Goal: Information Seeking & Learning: Learn about a topic

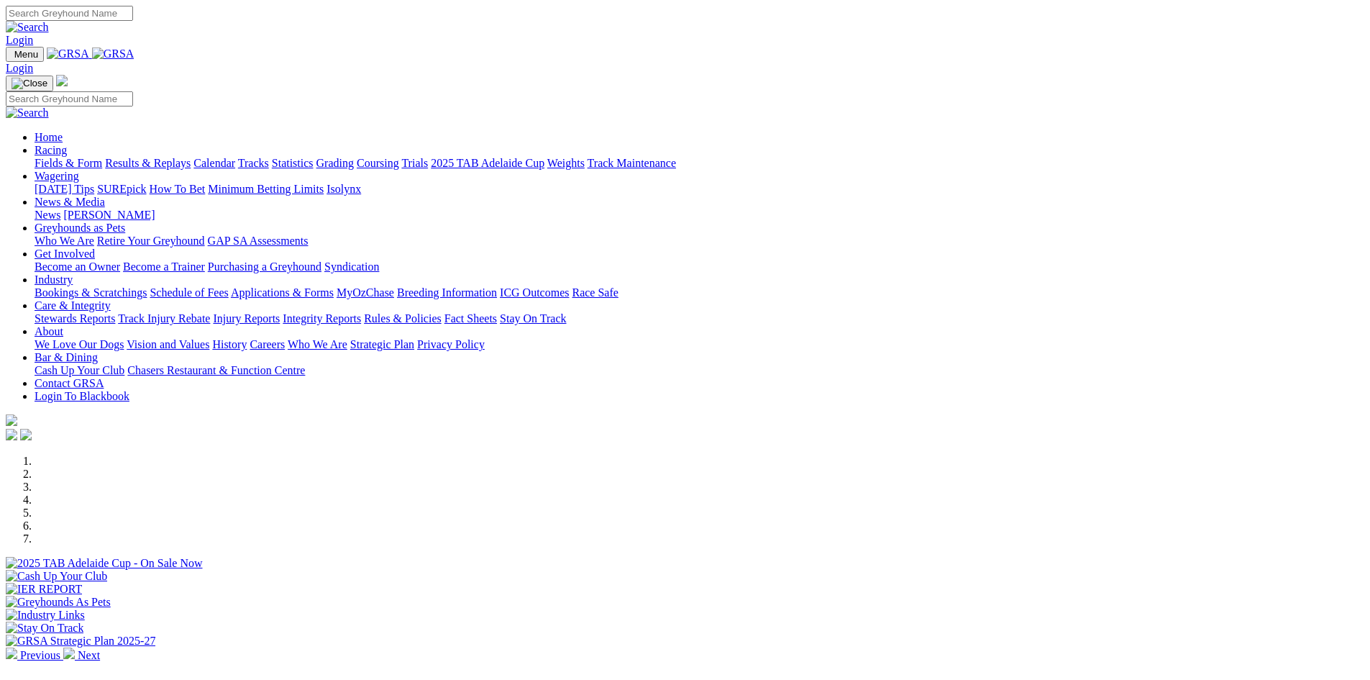
click at [133, 21] on input "Search" at bounding box center [69, 13] width 127 height 15
paste input "Bedrock Cam"
type input "Bedrock Cam"
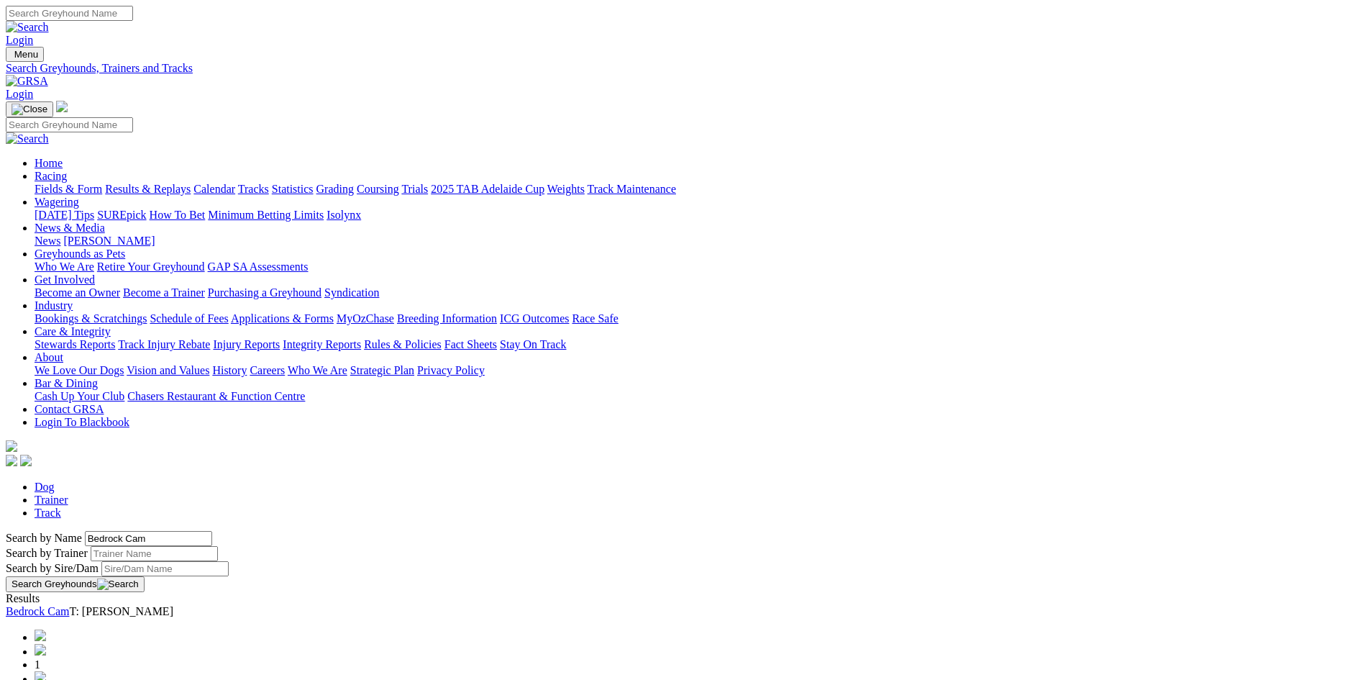
click at [69, 605] on link "Bedrock Cam" at bounding box center [37, 611] width 63 height 12
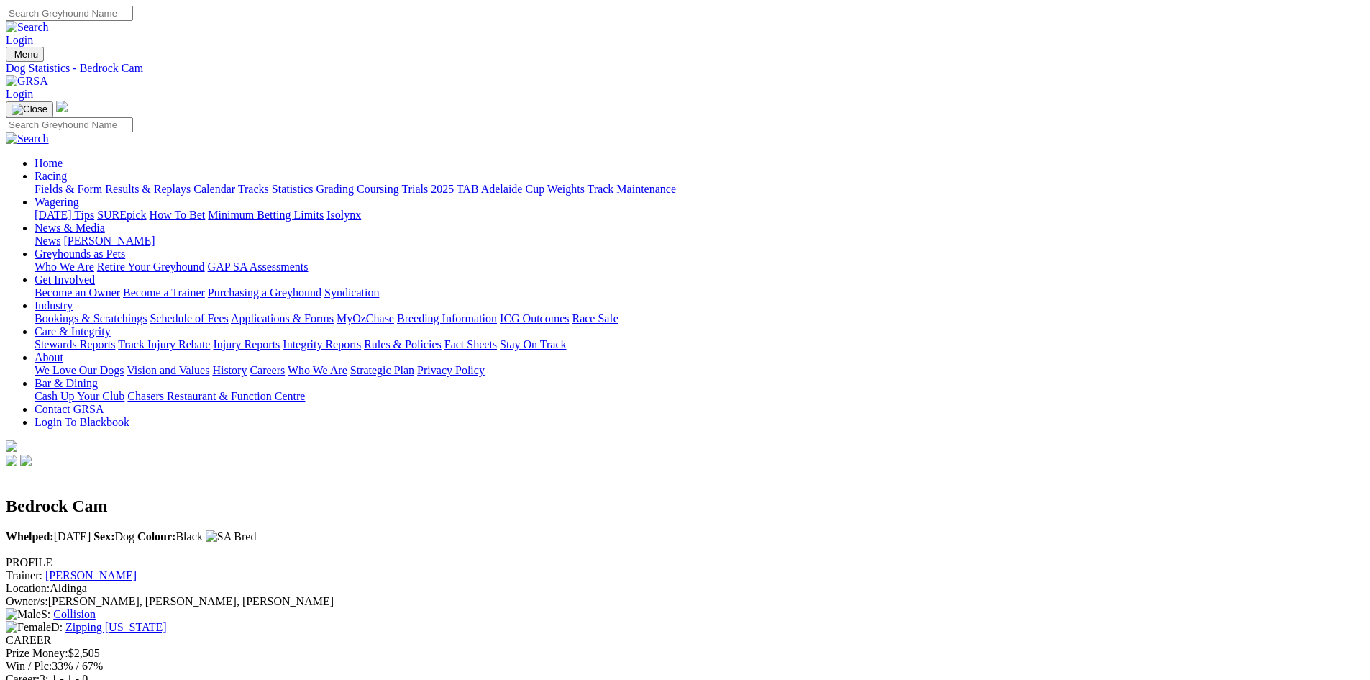
click at [133, 18] on input "Search" at bounding box center [69, 13] width 127 height 15
paste input "White Hawke"
type input "White Hawke"
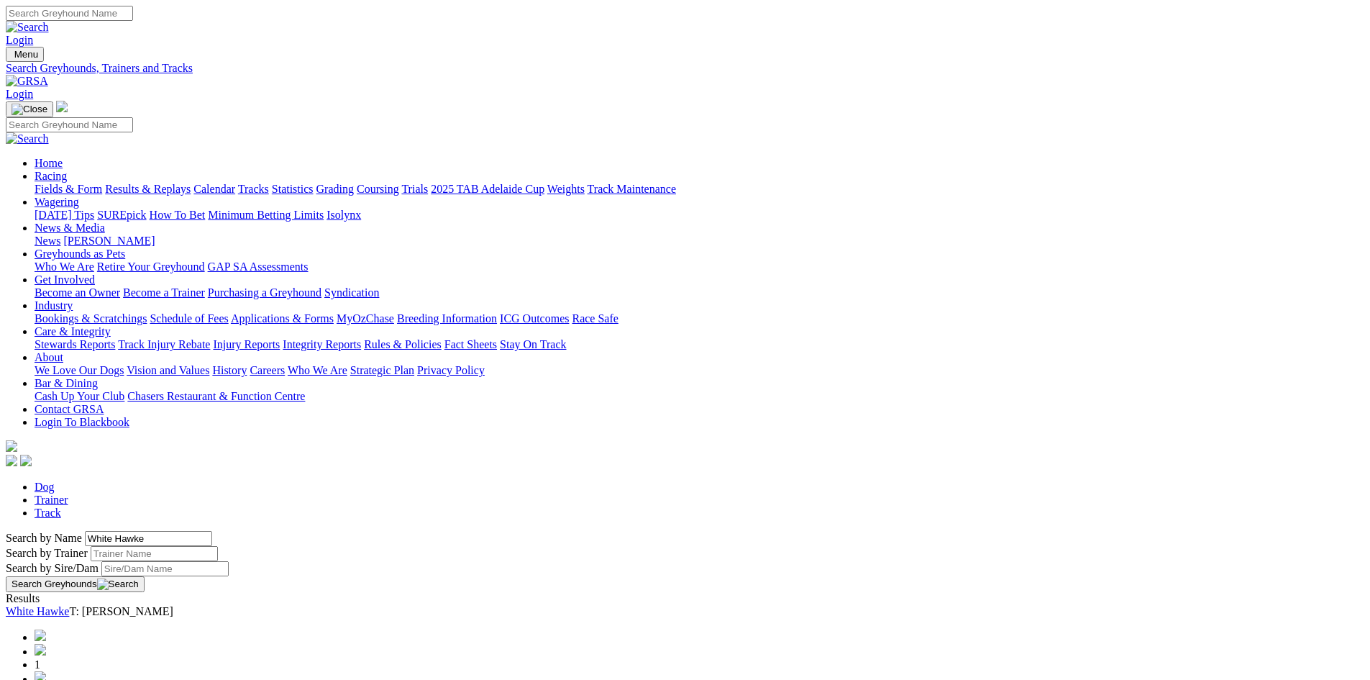
click at [69, 605] on link "White Hawke" at bounding box center [37, 611] width 63 height 12
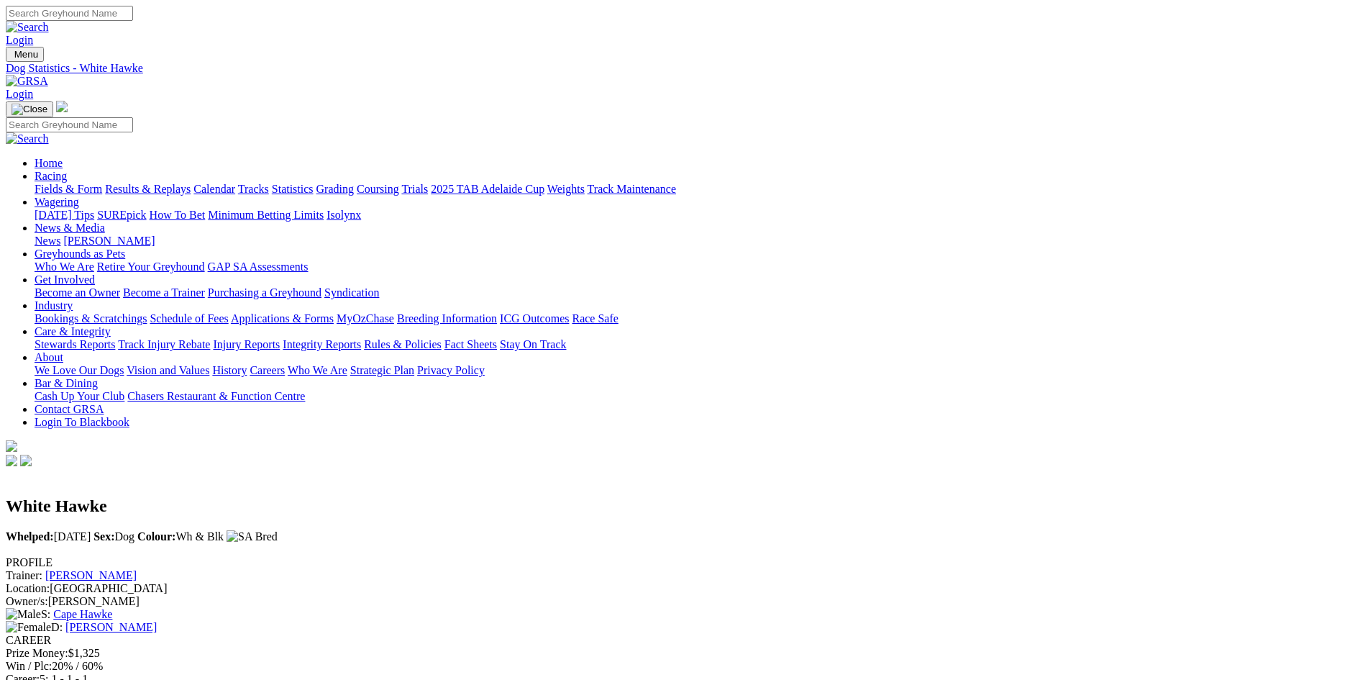
click at [133, 19] on input "Search" at bounding box center [69, 13] width 127 height 15
paste input "Dashing [PERSON_NAME]"
type input "Dashing [PERSON_NAME]"
click at [33, 34] on link "Login" at bounding box center [19, 40] width 27 height 12
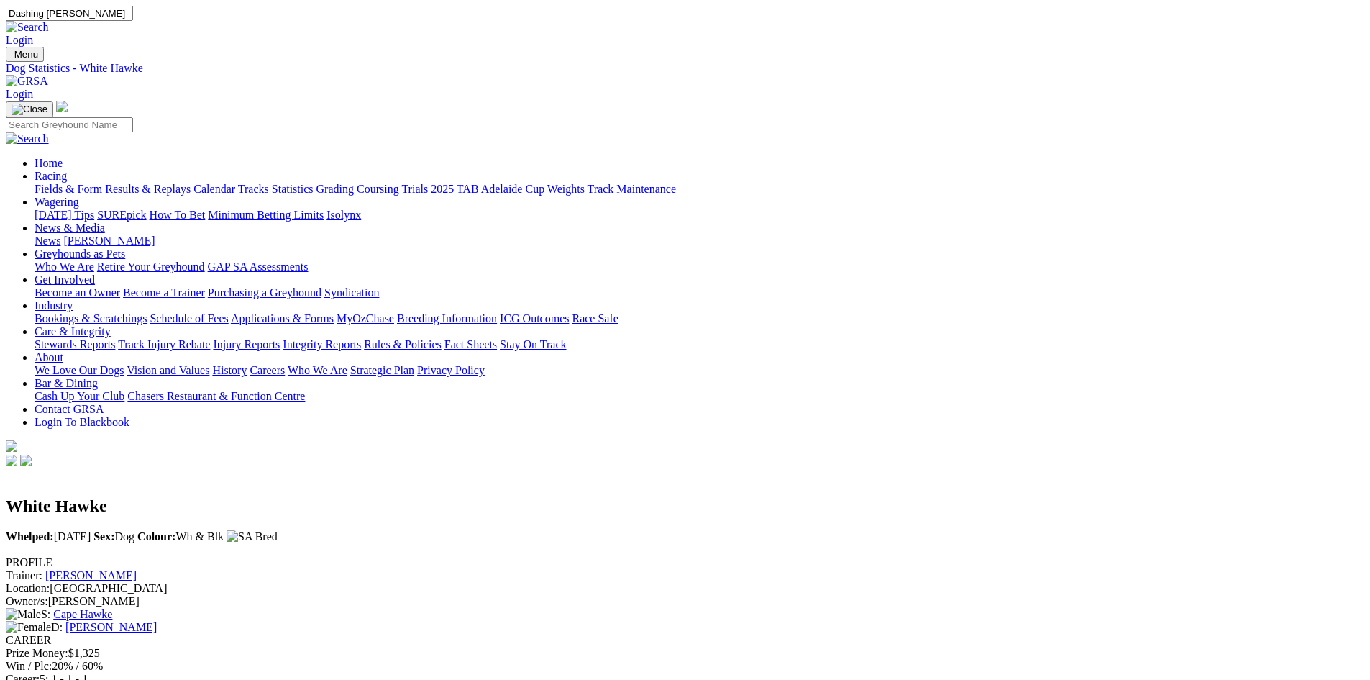
click at [49, 21] on link at bounding box center [27, 27] width 43 height 12
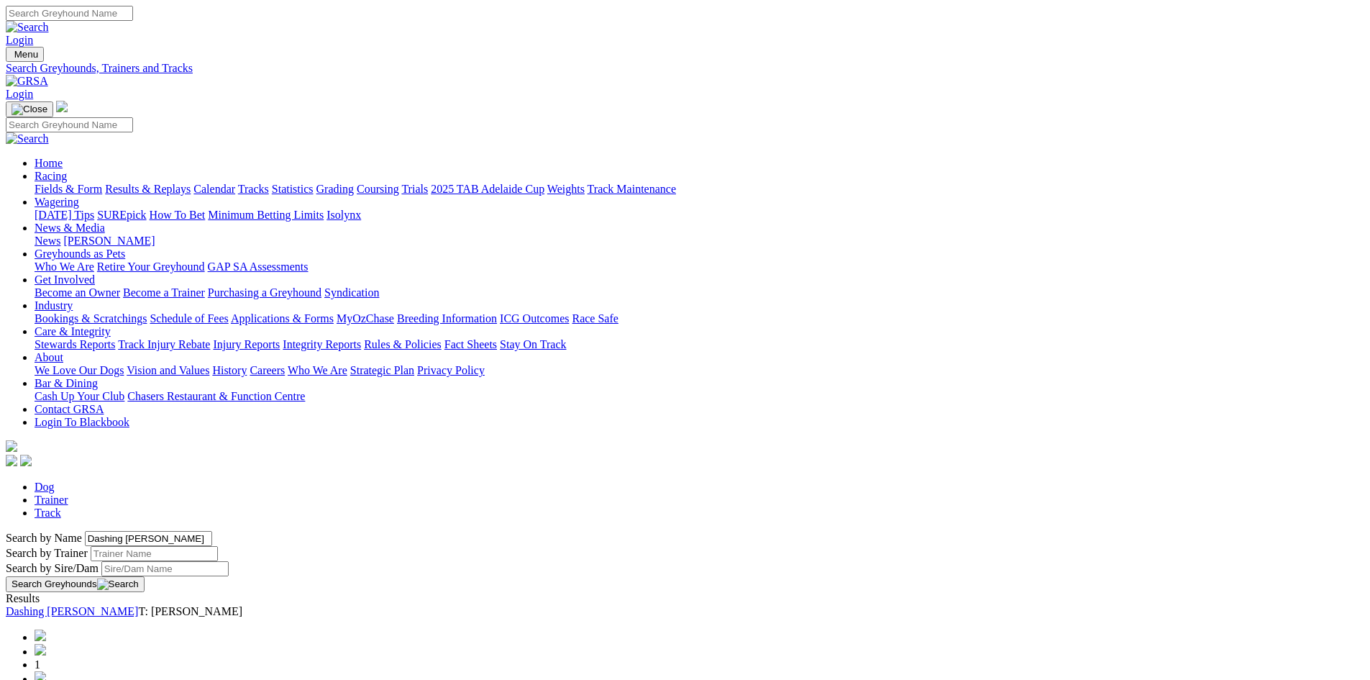
click at [138, 605] on link "Dashing [PERSON_NAME]" at bounding box center [72, 611] width 132 height 12
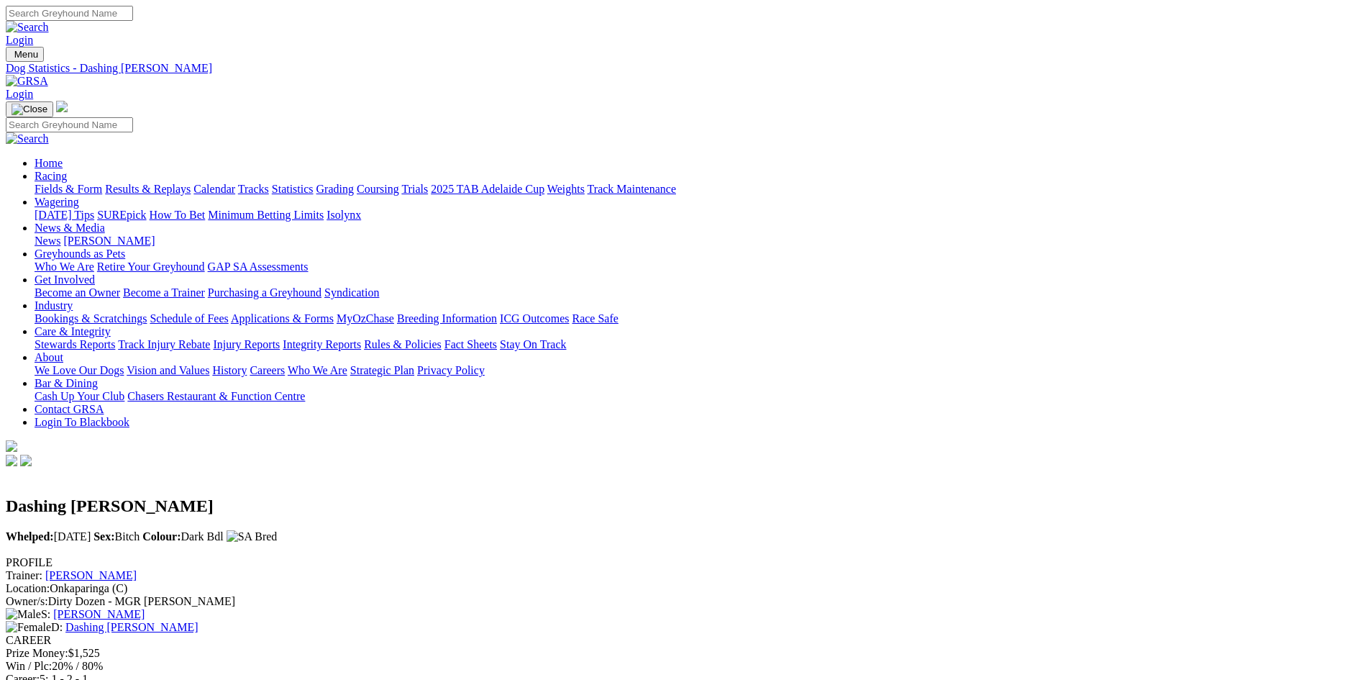
click at [133, 20] on input "Search" at bounding box center [69, 13] width 127 height 15
paste input "Bacardi Girl"
type input "Bacardi Girl"
click at [33, 34] on link "Login" at bounding box center [19, 40] width 27 height 12
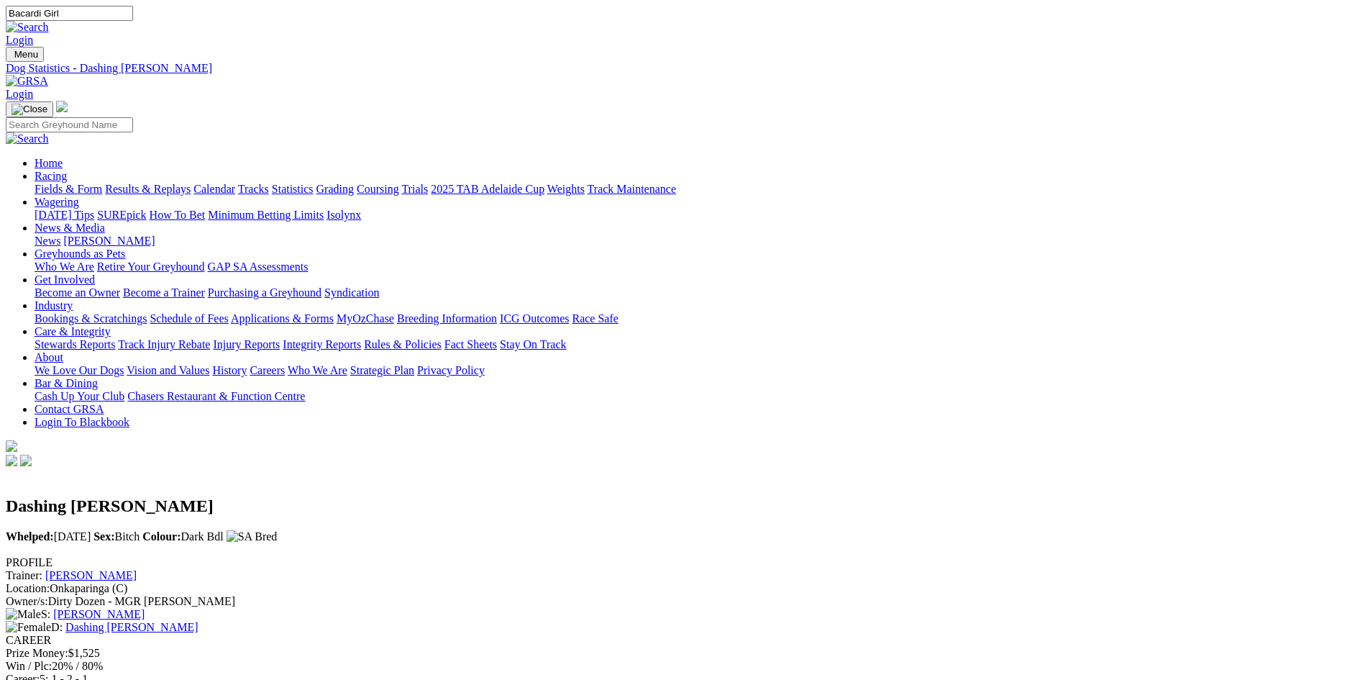
click at [49, 21] on img at bounding box center [27, 27] width 43 height 13
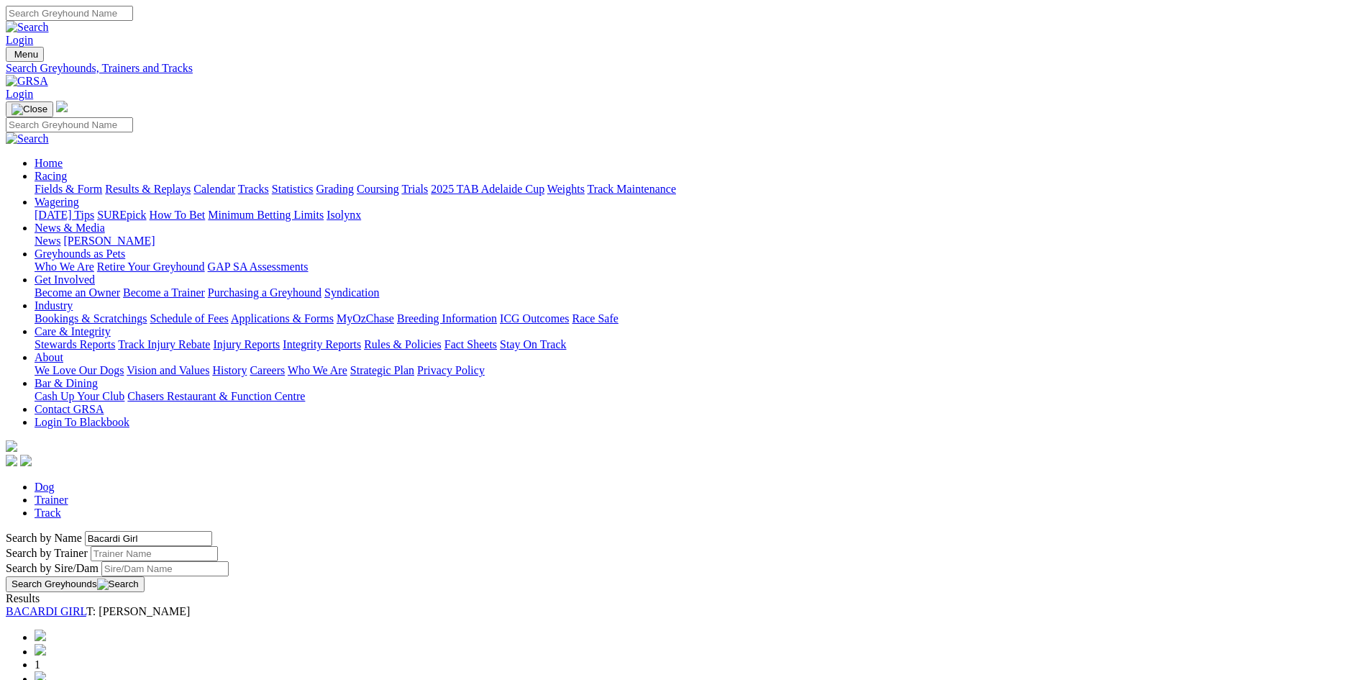
click at [86, 605] on link "BACARDI GIRL" at bounding box center [46, 611] width 81 height 12
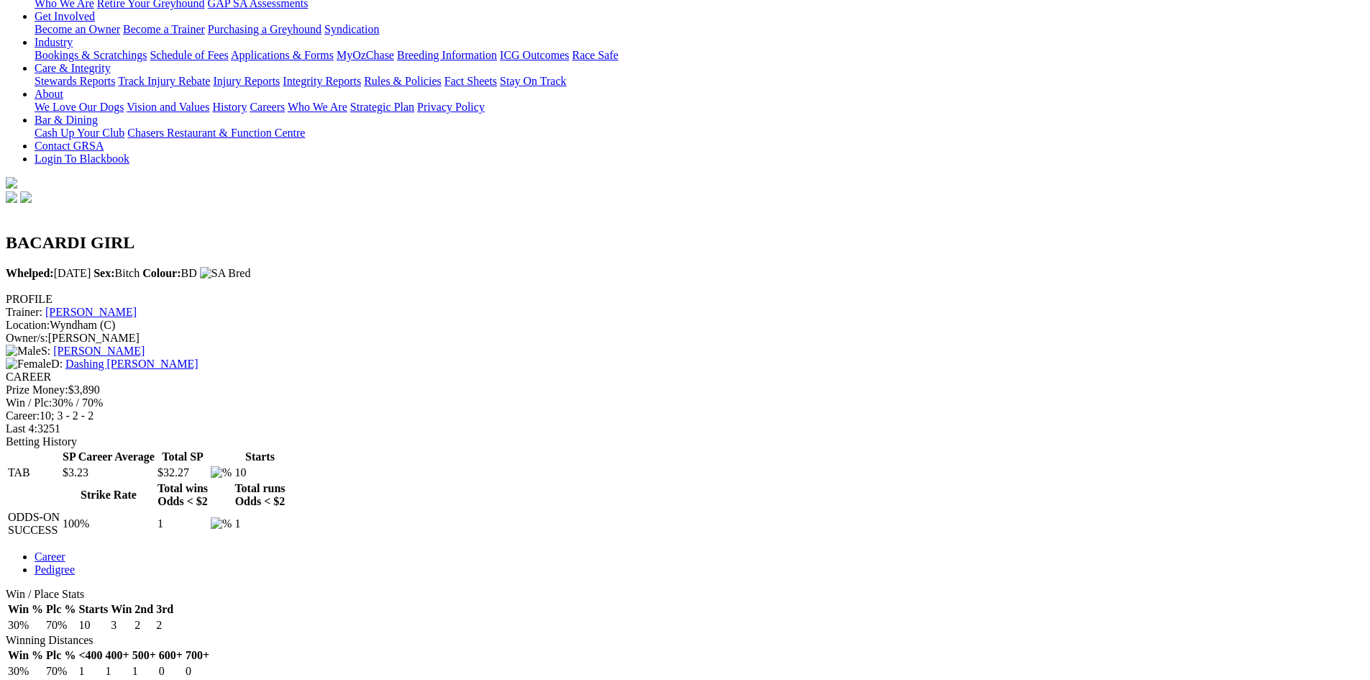
scroll to position [288, 0]
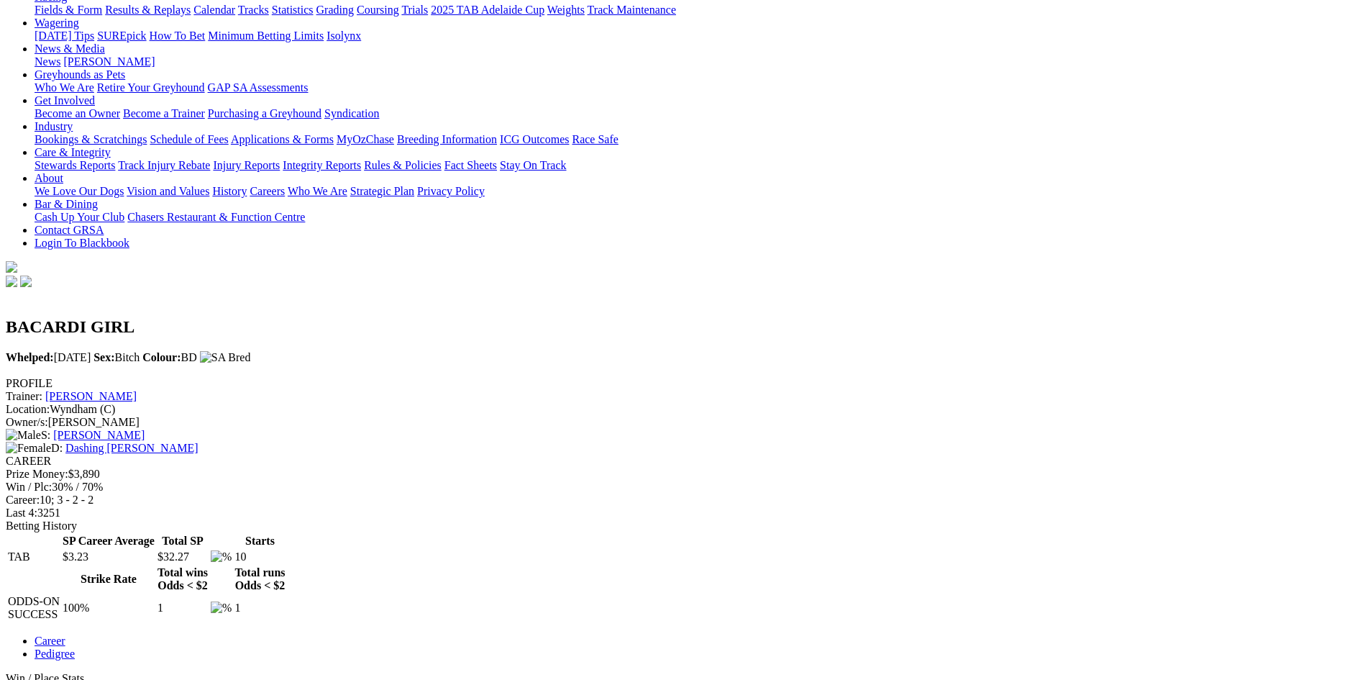
scroll to position [0, 0]
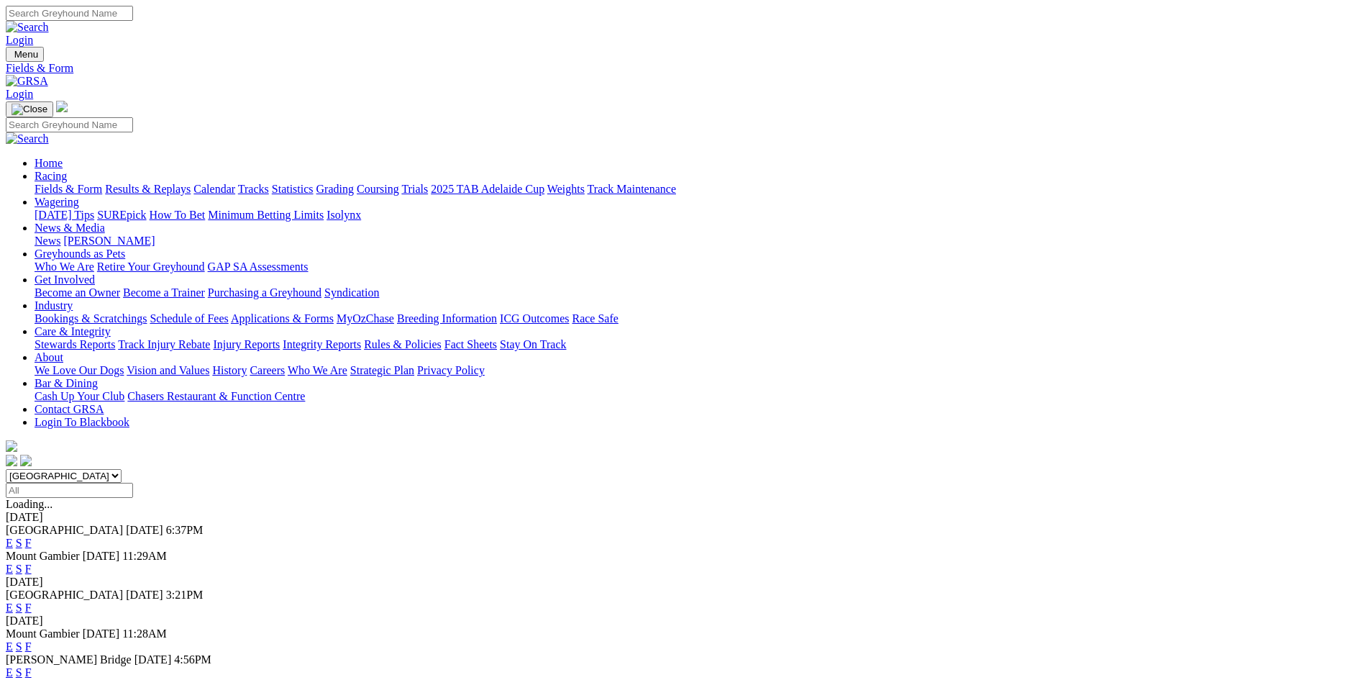
drag, startPoint x: 811, startPoint y: 32, endPoint x: 821, endPoint y: 6, distance: 27.8
click at [817, 16] on div "Login" at bounding box center [685, 26] width 1359 height 41
click at [133, 6] on input "Search" at bounding box center [69, 13] width 127 height 15
paste input "[PERSON_NAME]"
type input "[PERSON_NAME]"
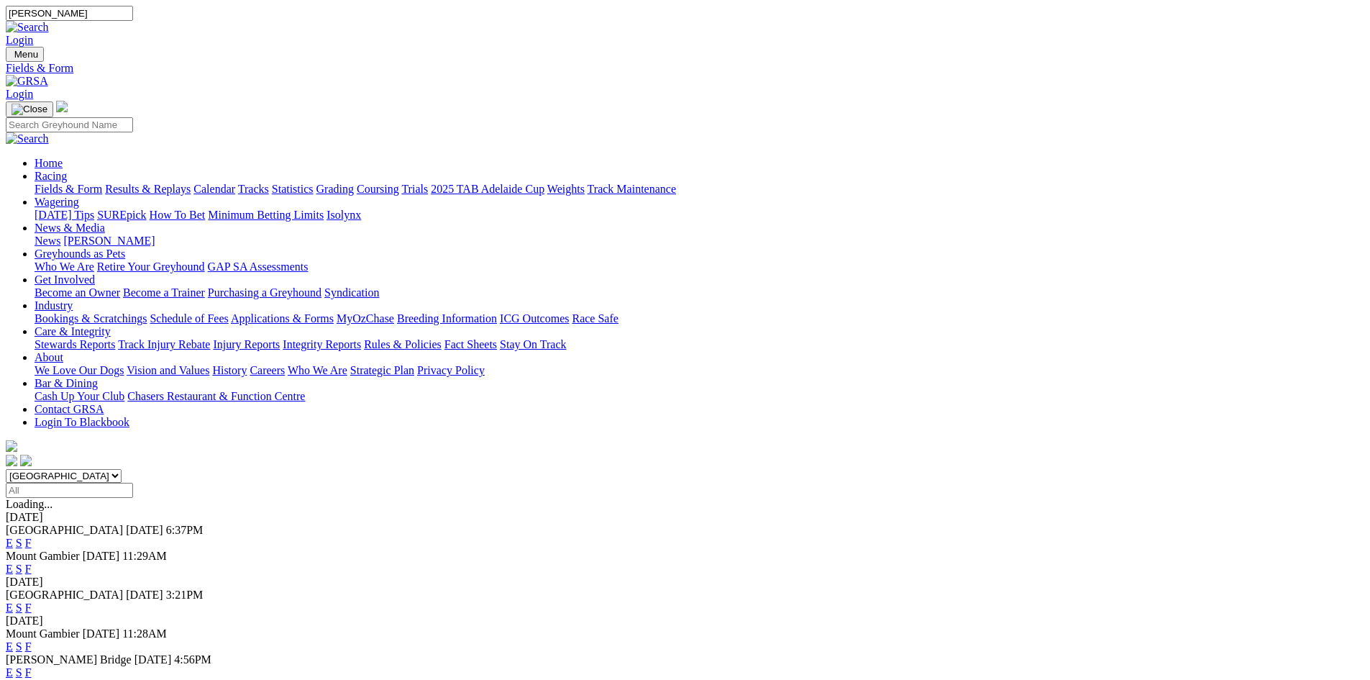
click at [49, 21] on link at bounding box center [27, 27] width 43 height 12
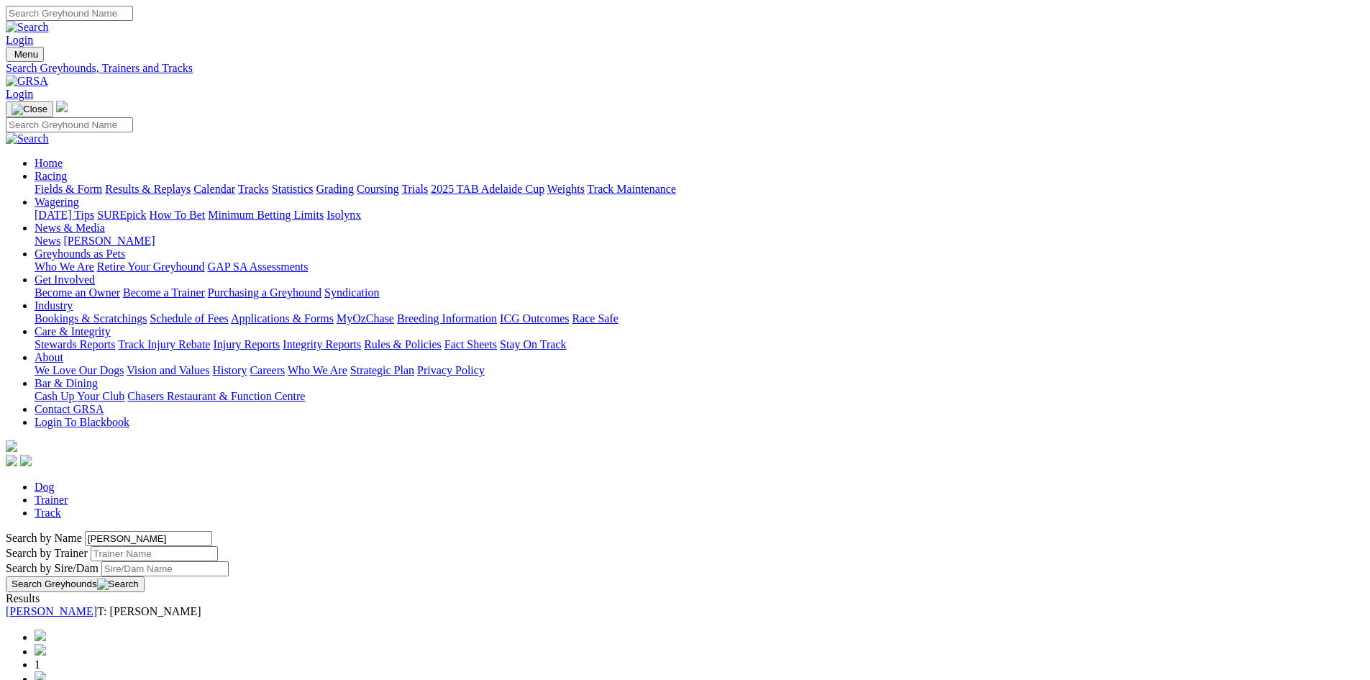
click at [97, 605] on link "Adhana Martina" at bounding box center [51, 611] width 91 height 12
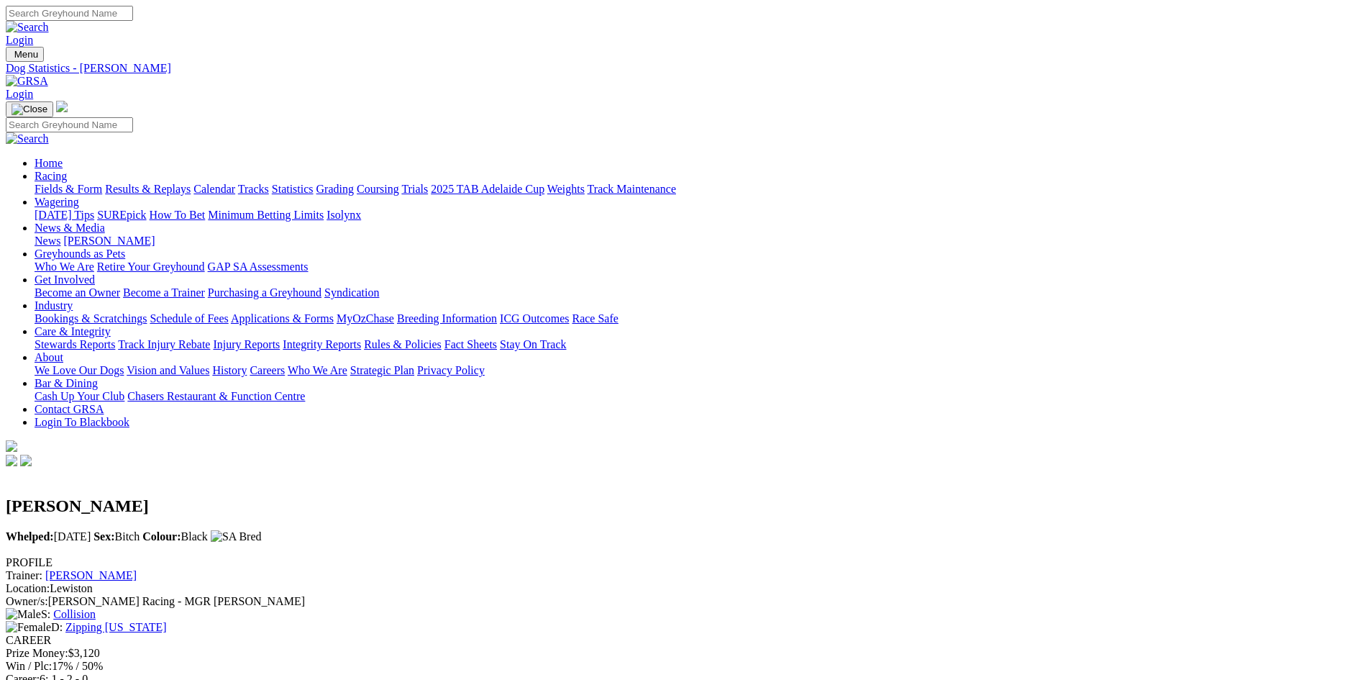
click at [133, 20] on input "Search" at bounding box center [69, 13] width 127 height 15
type input "mr bolter"
click at [49, 21] on img at bounding box center [27, 27] width 43 height 13
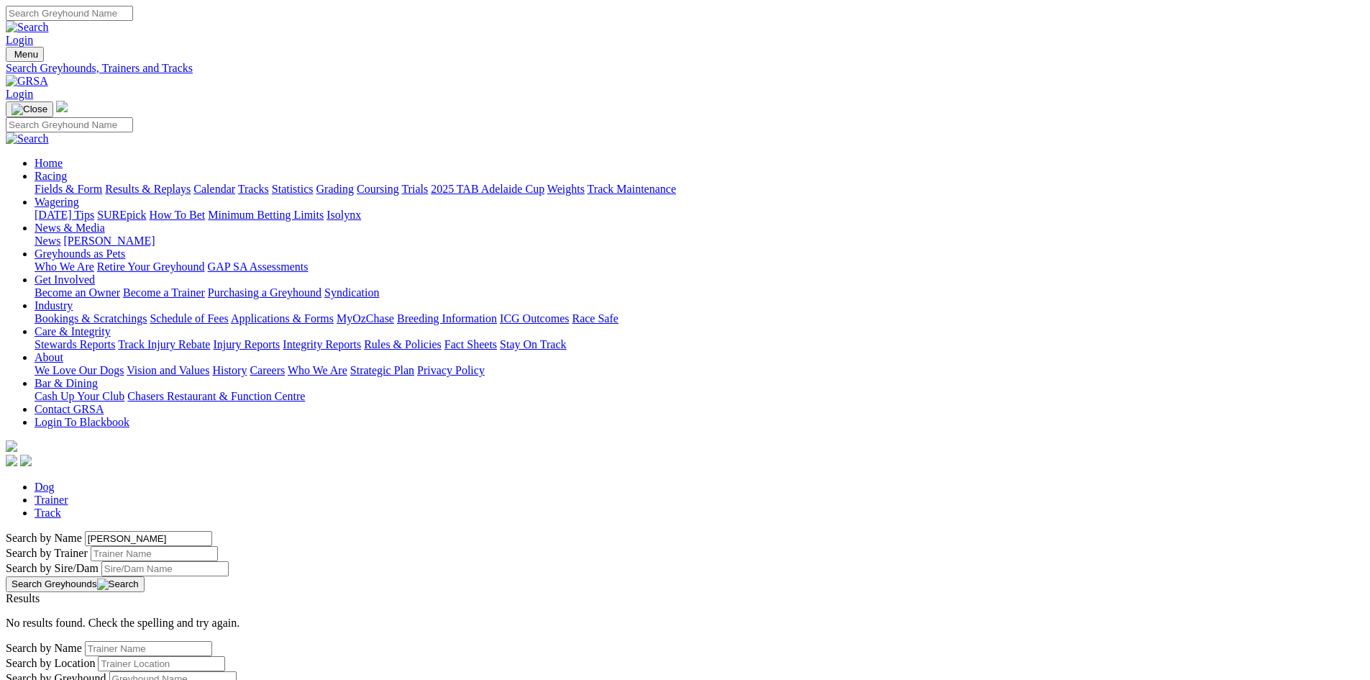
click at [212, 531] on input "[PERSON_NAME]" at bounding box center [148, 538] width 127 height 15
type input "[PERSON_NAME]"
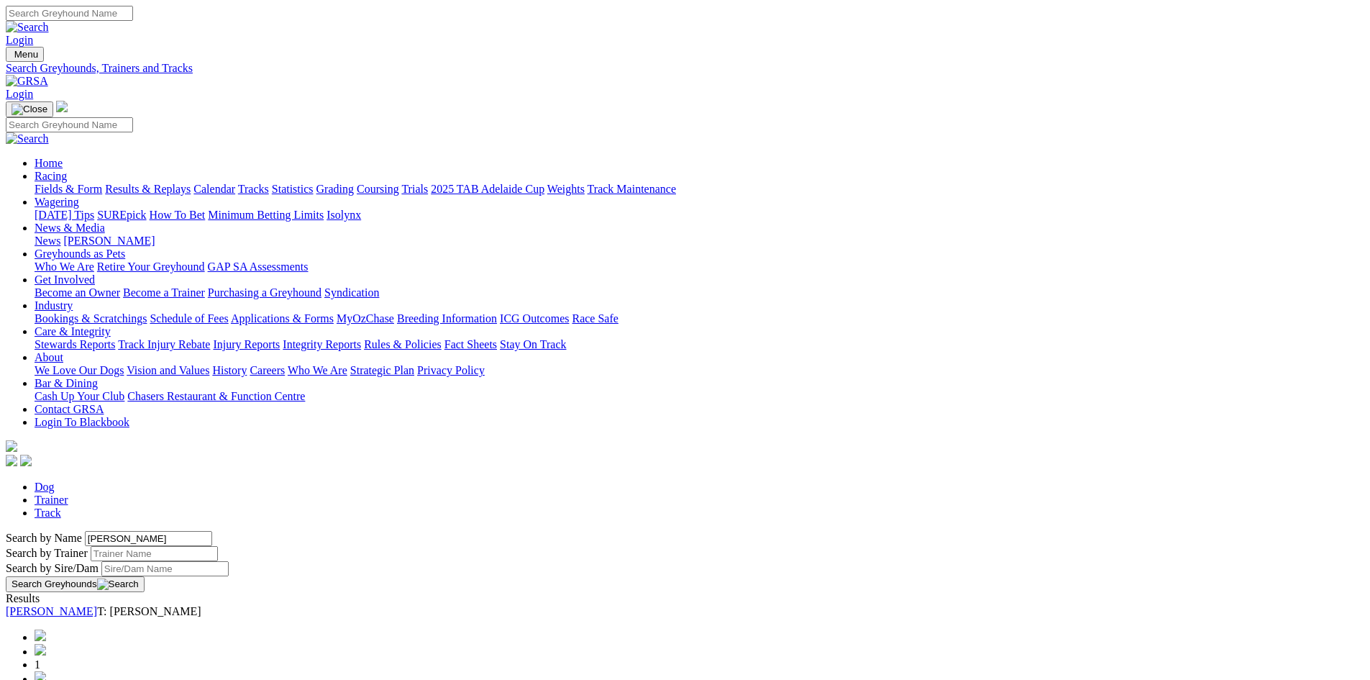
click at [97, 605] on link "[PERSON_NAME]" at bounding box center [51, 611] width 91 height 12
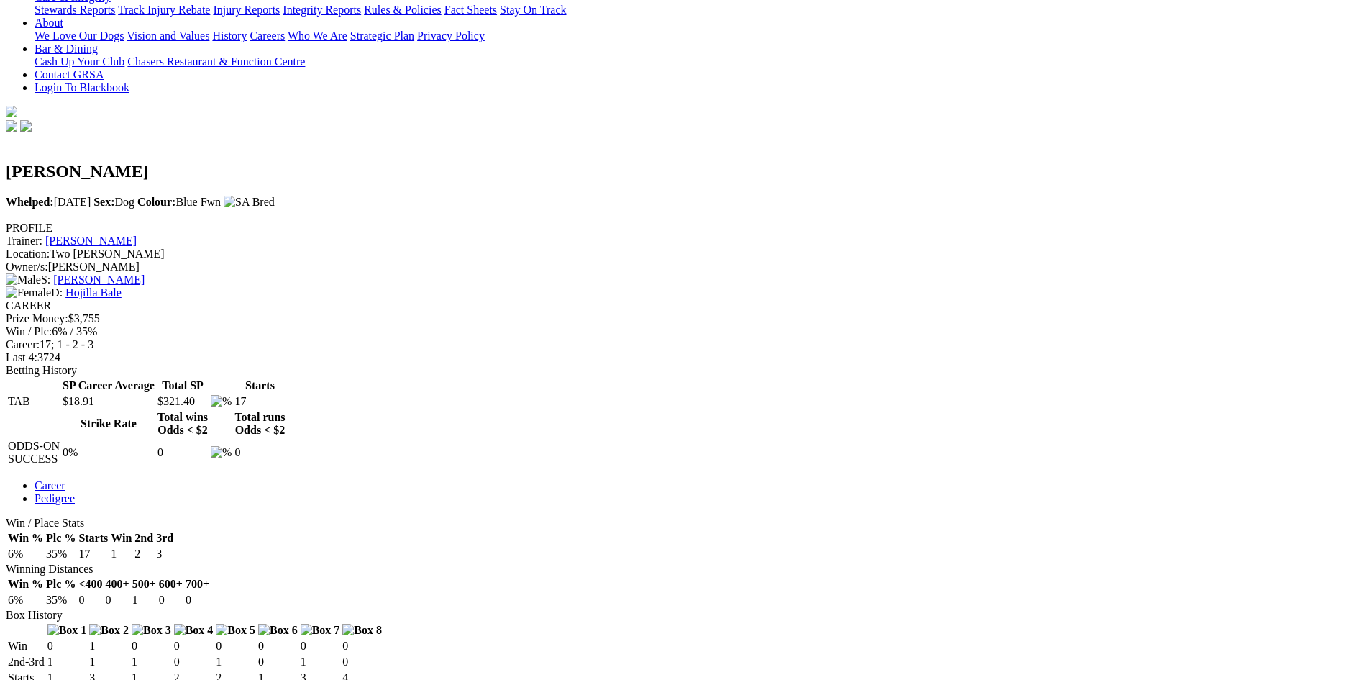
scroll to position [360, 0]
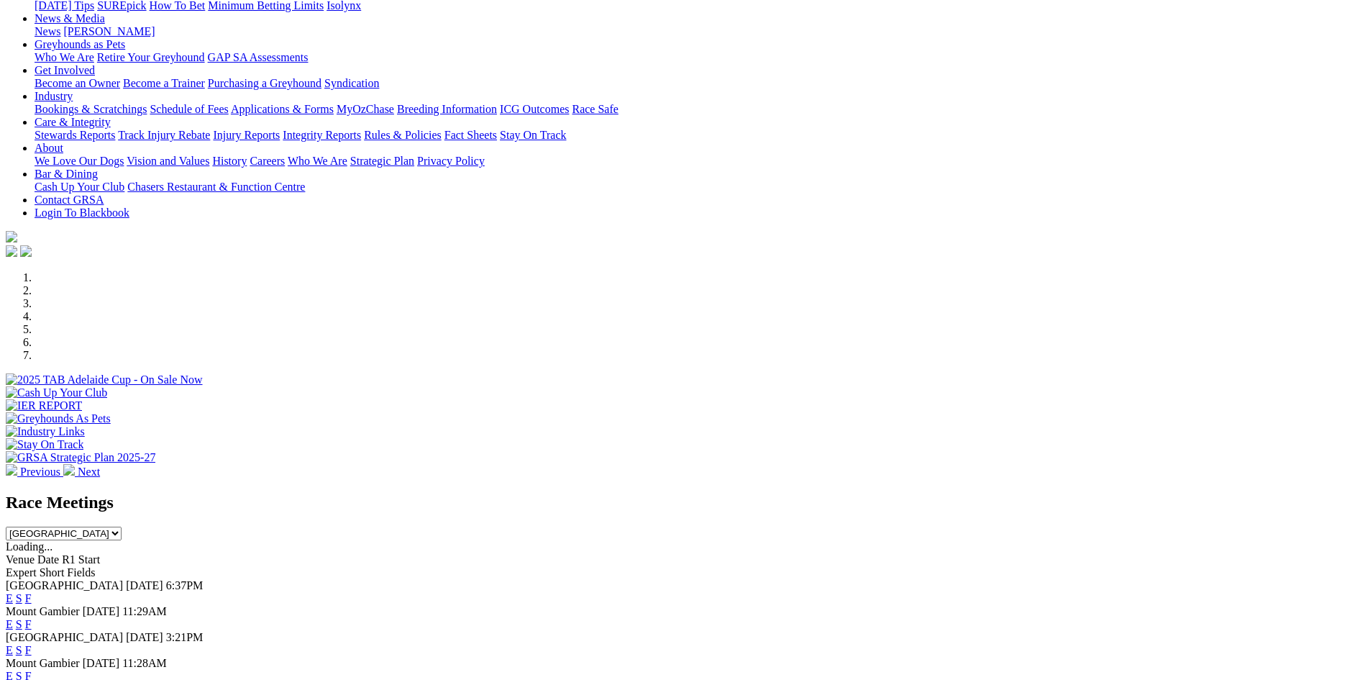
scroll to position [144, 0]
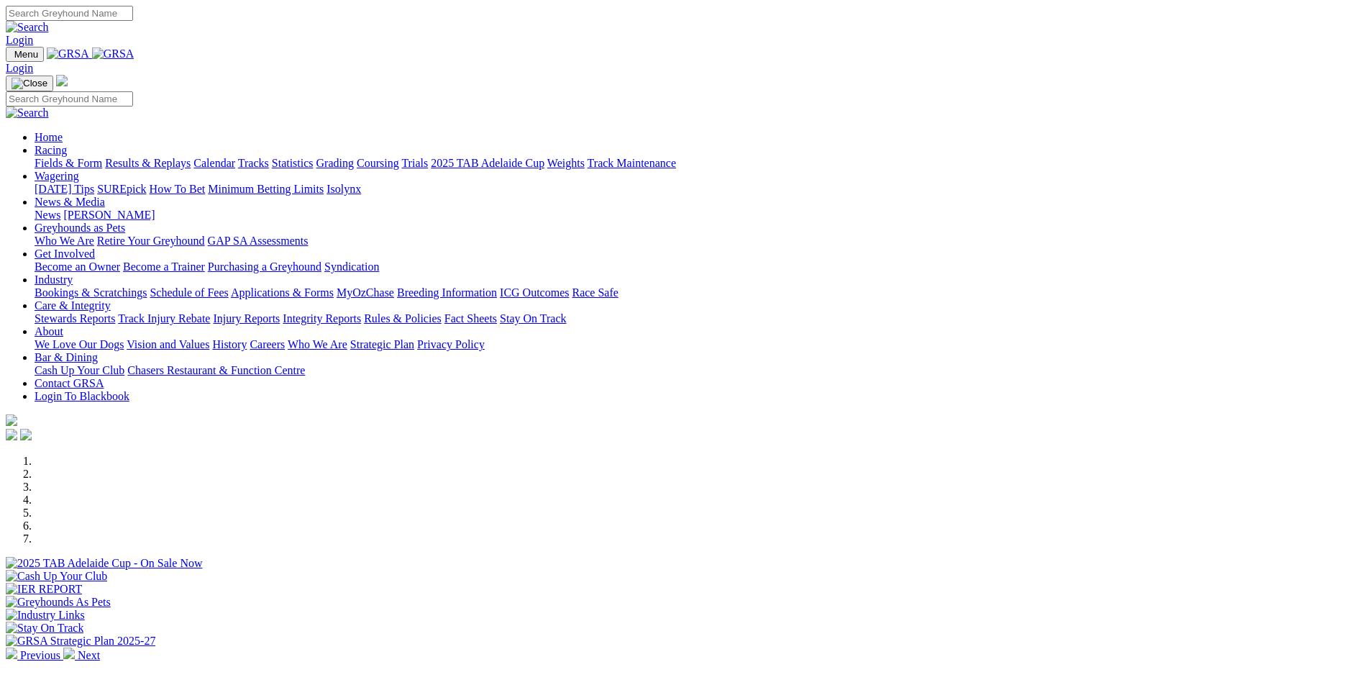
click at [67, 144] on link "Racing" at bounding box center [51, 150] width 32 height 12
click at [354, 157] on link "Grading" at bounding box center [335, 163] width 37 height 12
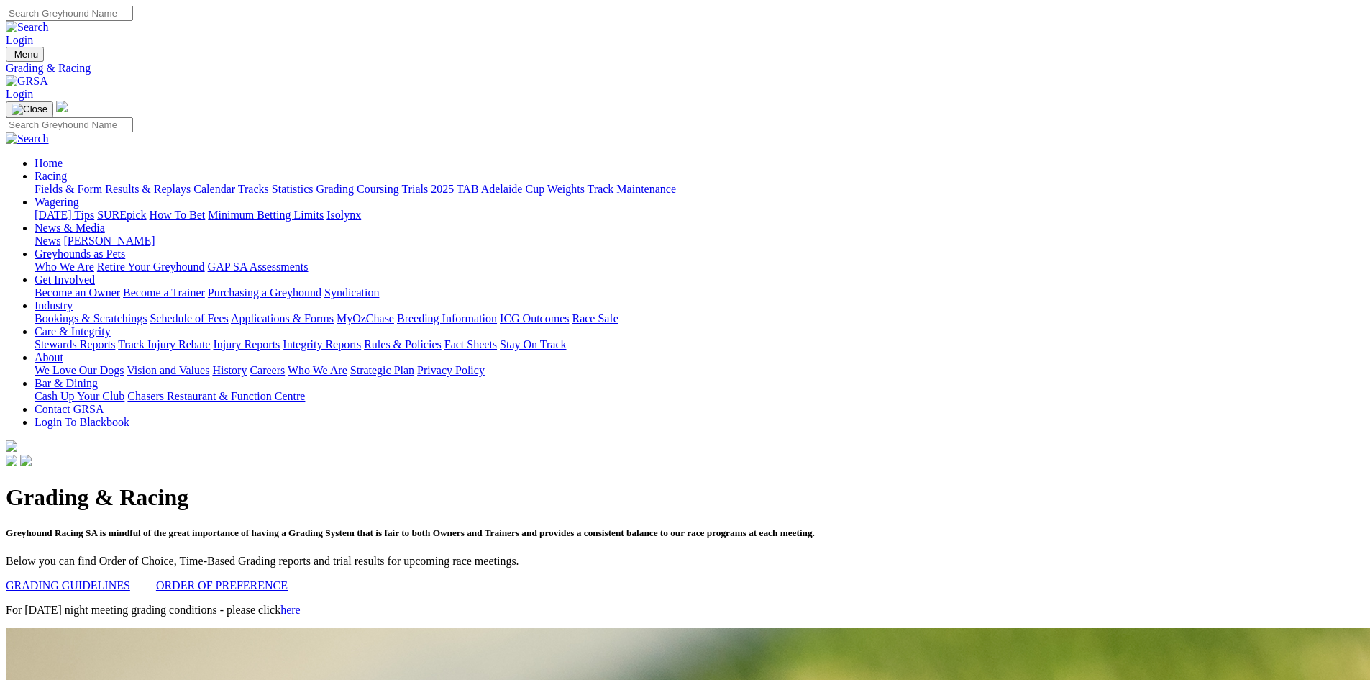
click at [428, 183] on link "Trials" at bounding box center [414, 189] width 27 height 12
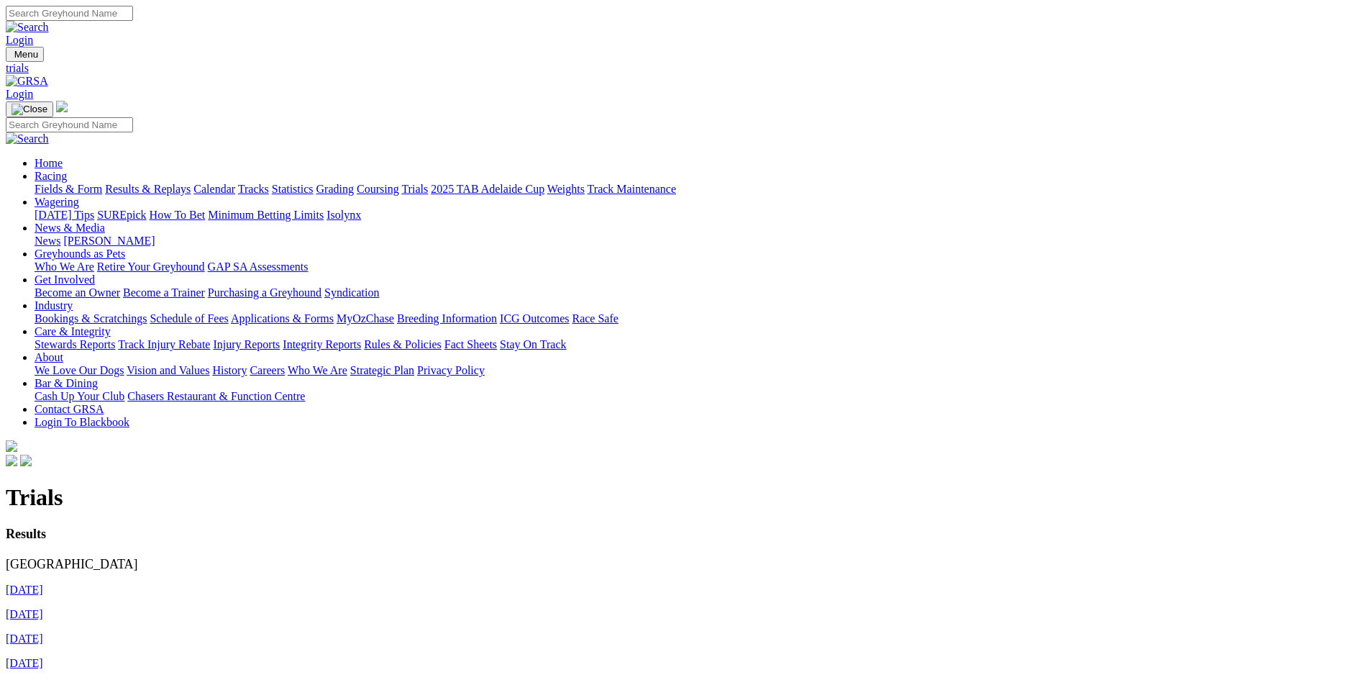
click at [43, 583] on link "20th August 2025" at bounding box center [24, 589] width 37 height 12
click at [43, 608] on link "[DATE]" at bounding box center [24, 614] width 37 height 12
click at [102, 183] on link "Fields & Form" at bounding box center [69, 189] width 68 height 12
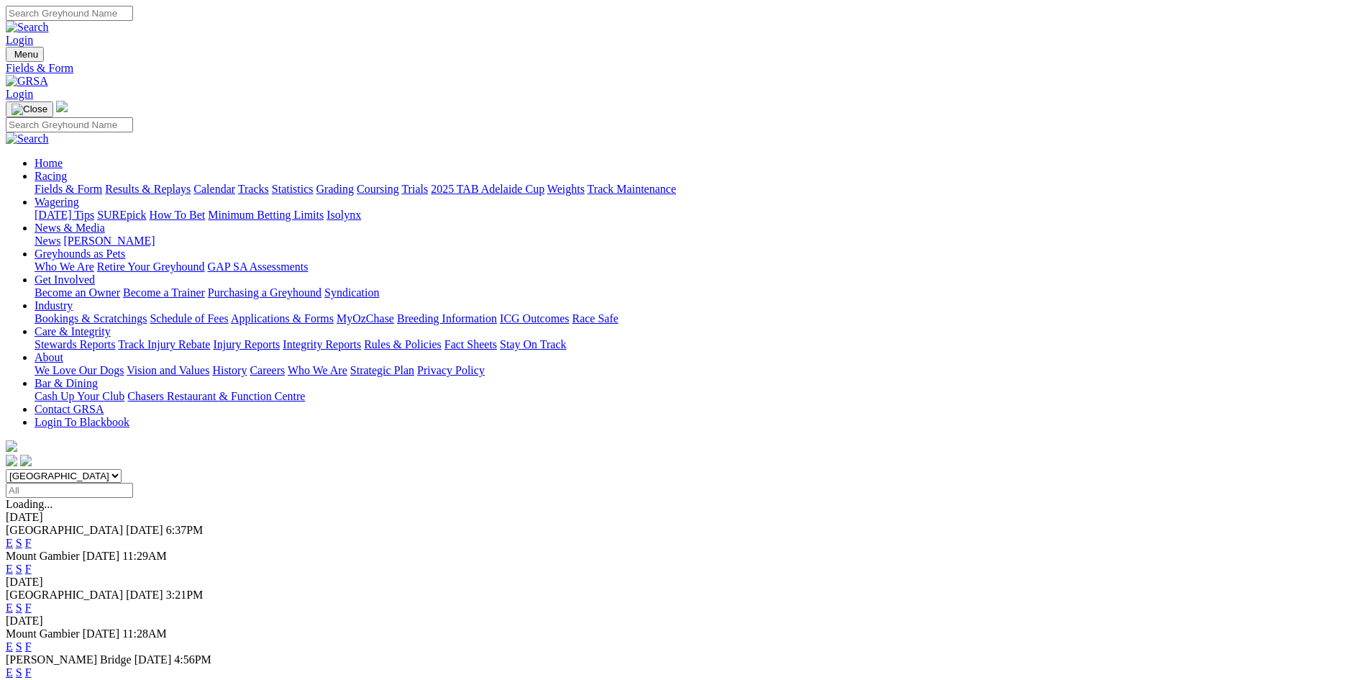
click at [32, 537] on link "F" at bounding box center [28, 543] width 6 height 12
